Goal: Task Accomplishment & Management: Complete application form

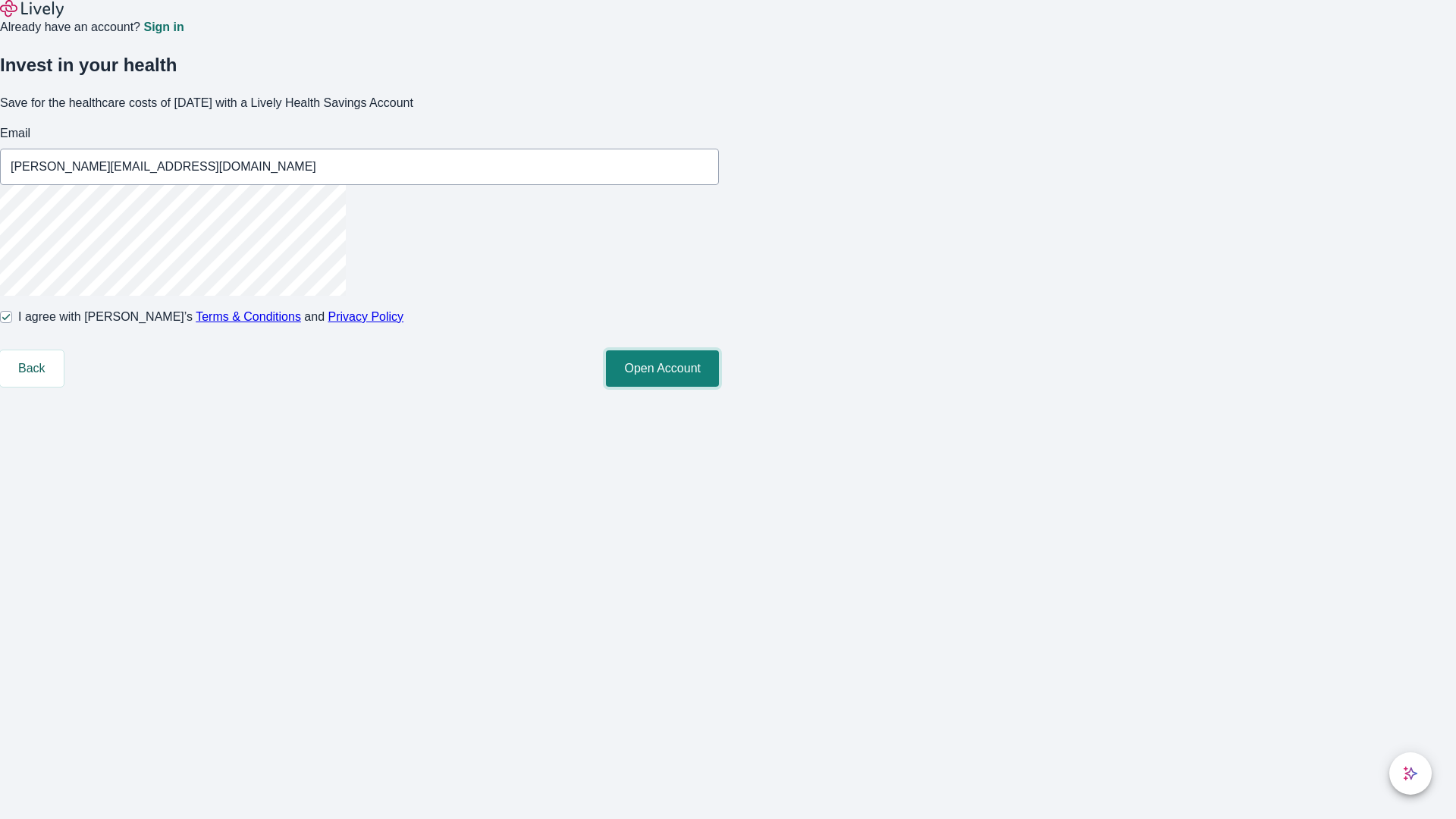
click at [718, 387] on button "Open Account" at bounding box center [662, 367] width 113 height 36
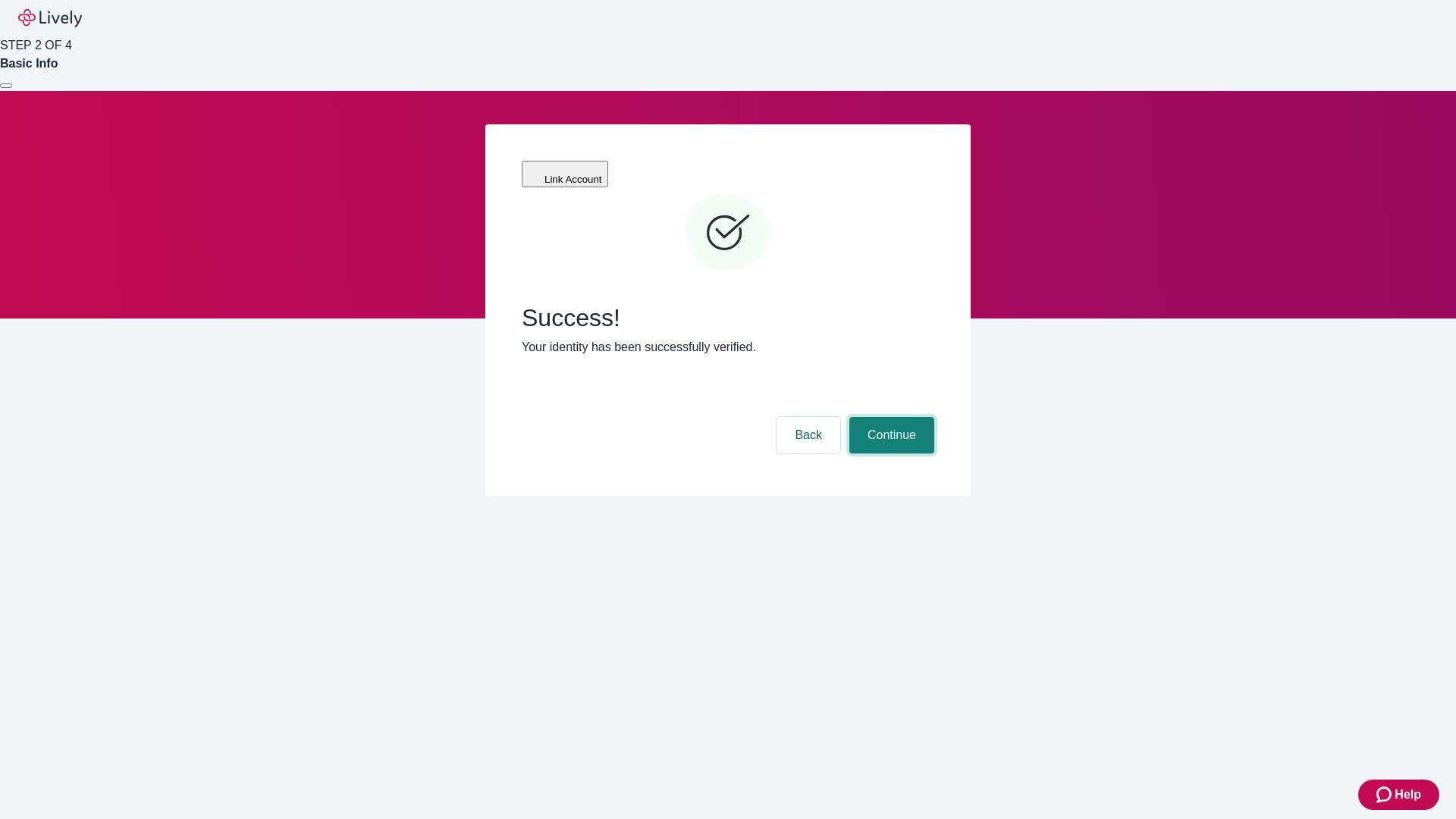
click at [889, 417] on button "Continue" at bounding box center [892, 435] width 85 height 36
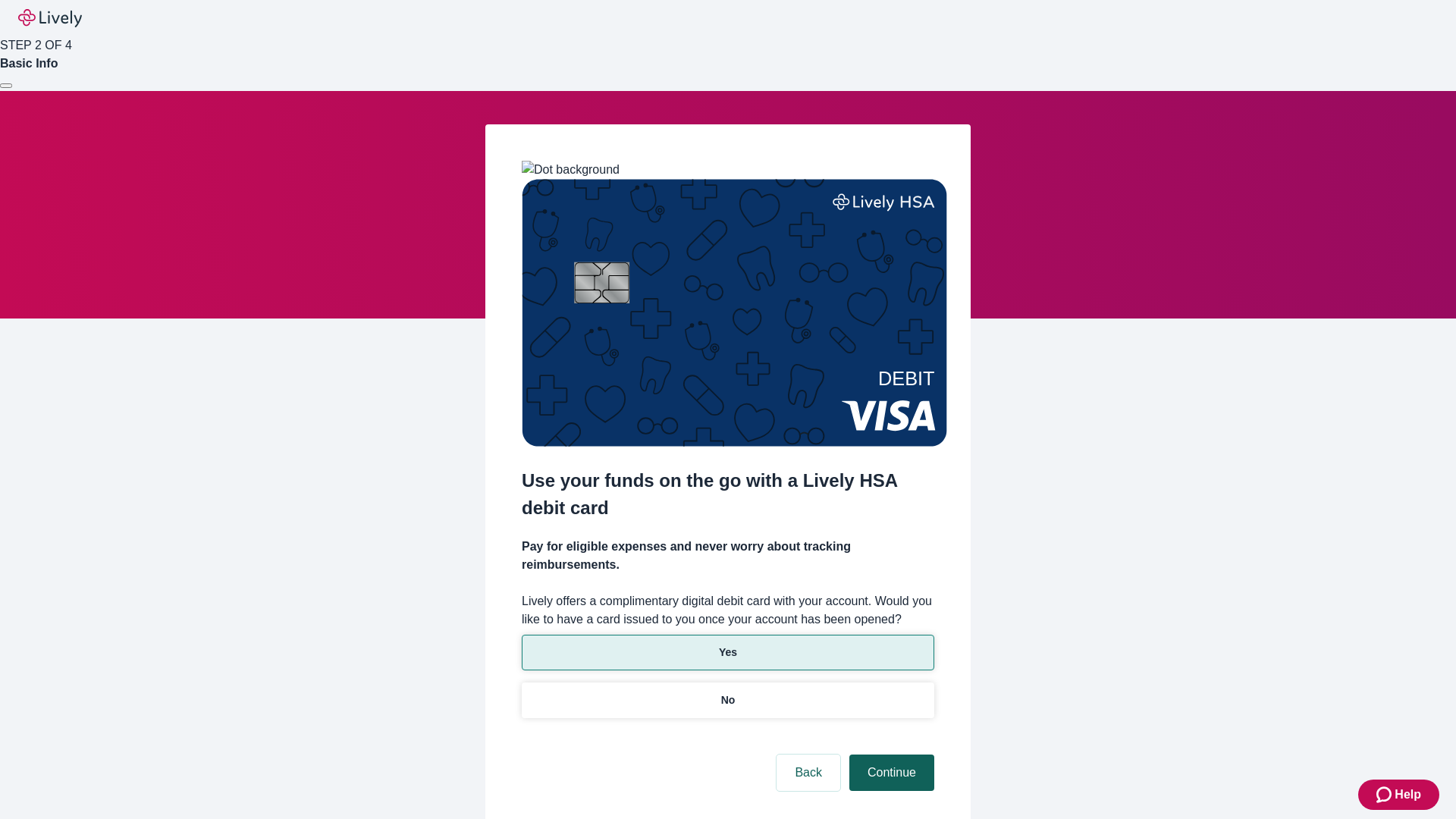
click at [727, 644] on p "Yes" at bounding box center [728, 652] width 18 height 16
click at [889, 754] on button "Continue" at bounding box center [892, 772] width 85 height 36
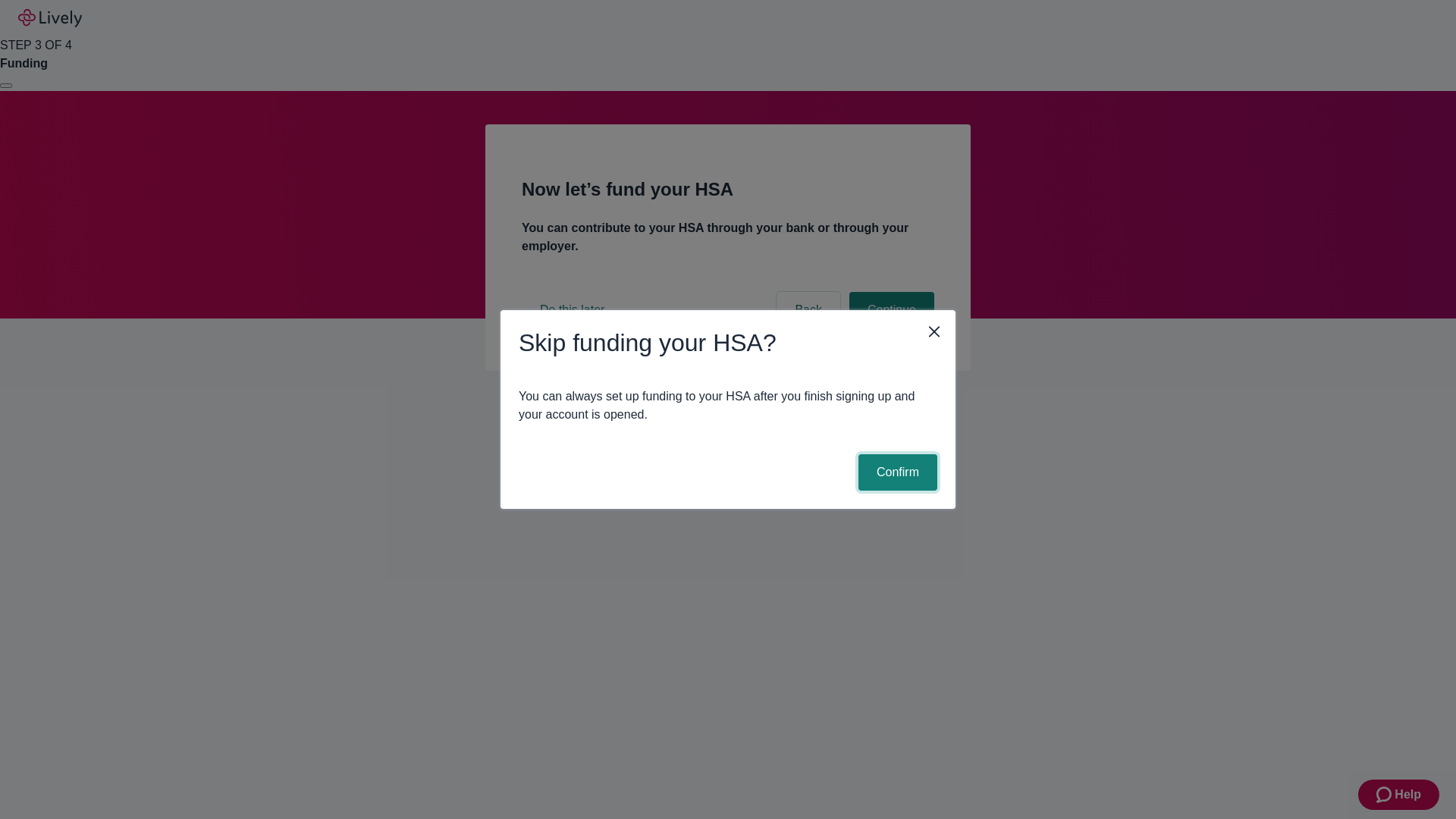
click at [896, 473] on button "Confirm" at bounding box center [897, 472] width 78 height 36
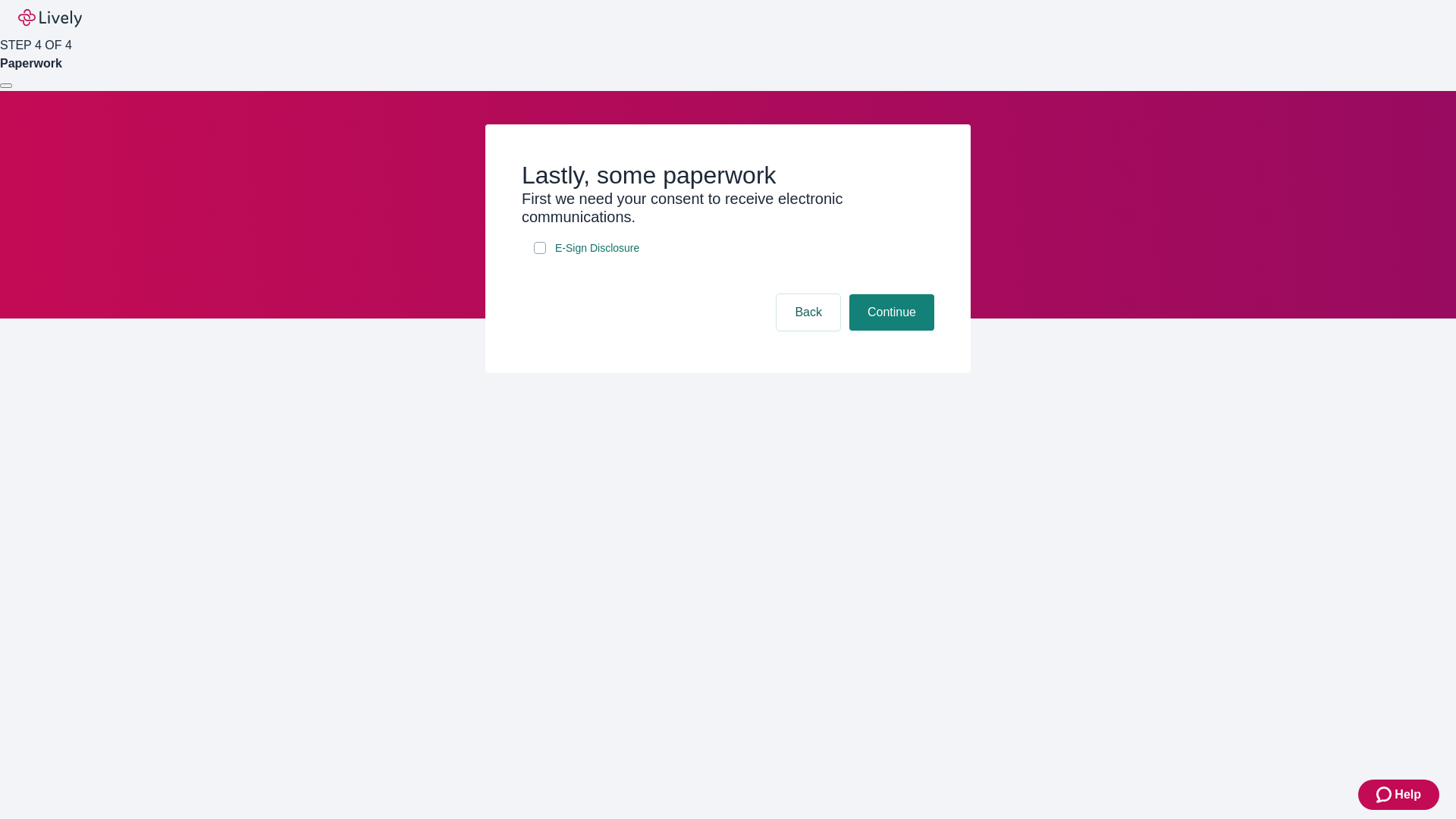
click at [540, 254] on input "E-Sign Disclosure" at bounding box center [539, 247] width 12 height 12
checkbox input "true"
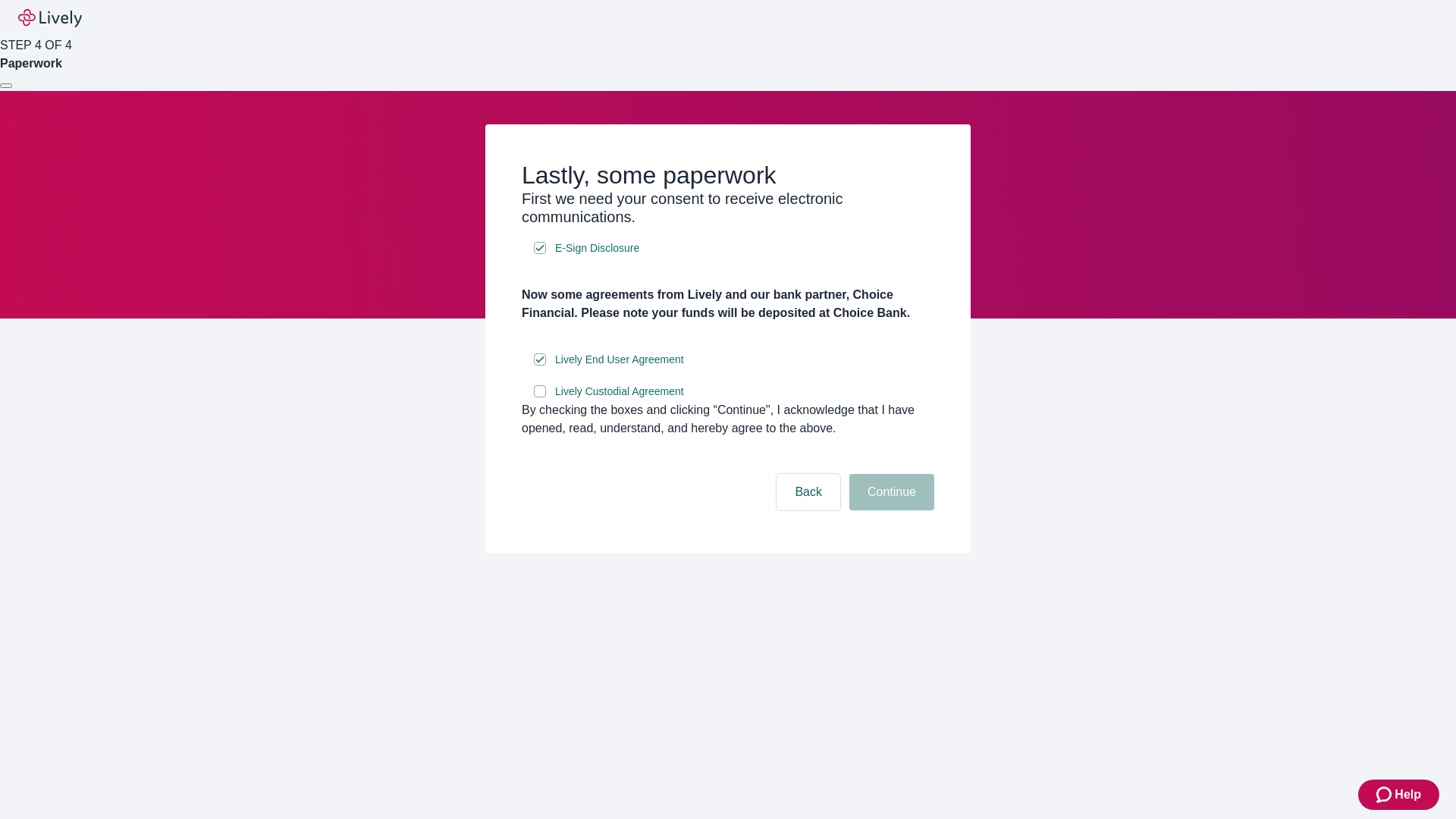
click at [540, 397] on input "Lively Custodial Agreement" at bounding box center [539, 391] width 12 height 12
checkbox input "true"
click at [889, 511] on button "Continue" at bounding box center [892, 491] width 85 height 36
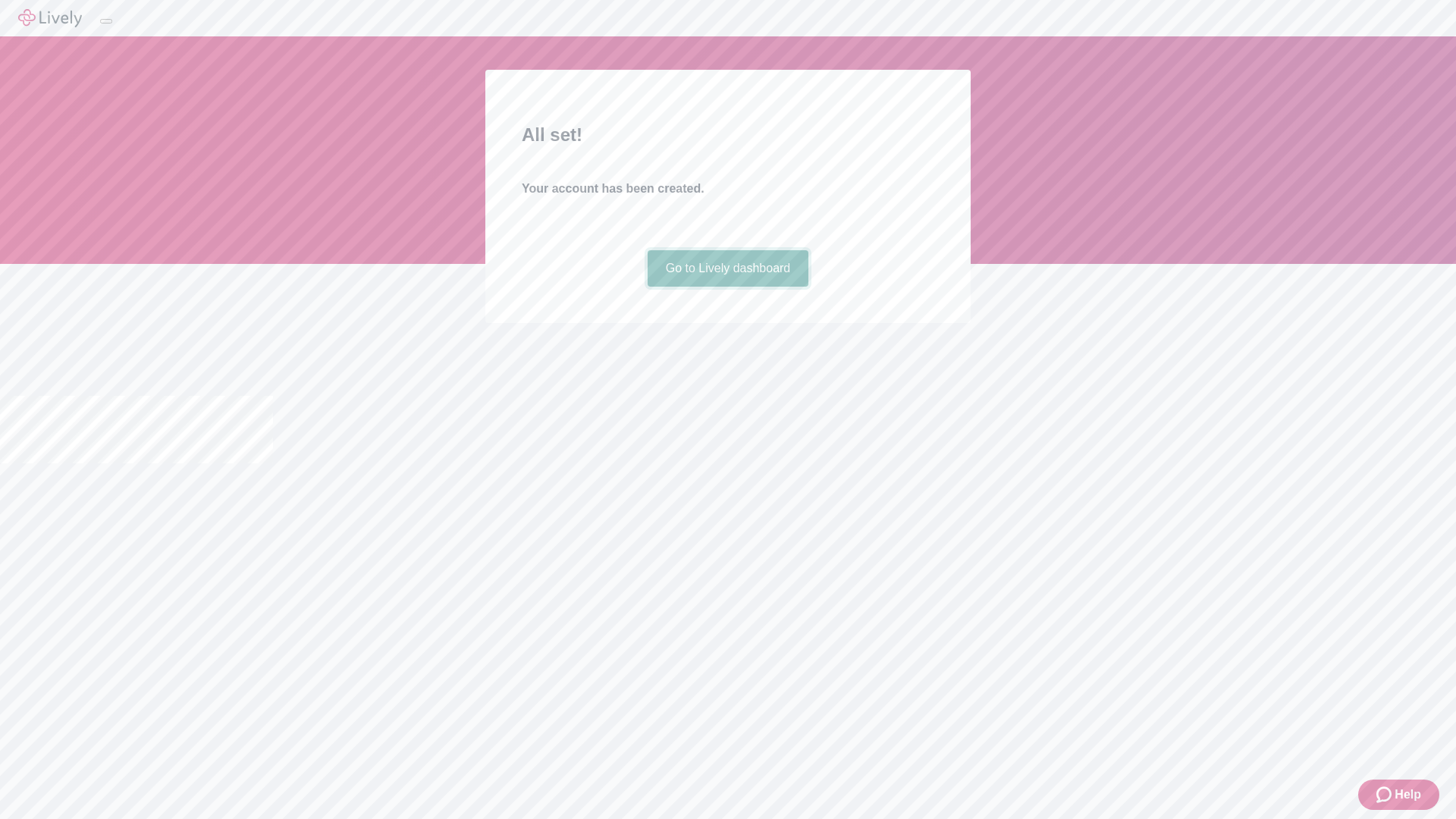
click at [727, 286] on link "Go to Lively dashboard" at bounding box center [728, 268] width 162 height 36
